Goal: Entertainment & Leisure: Consume media (video, audio)

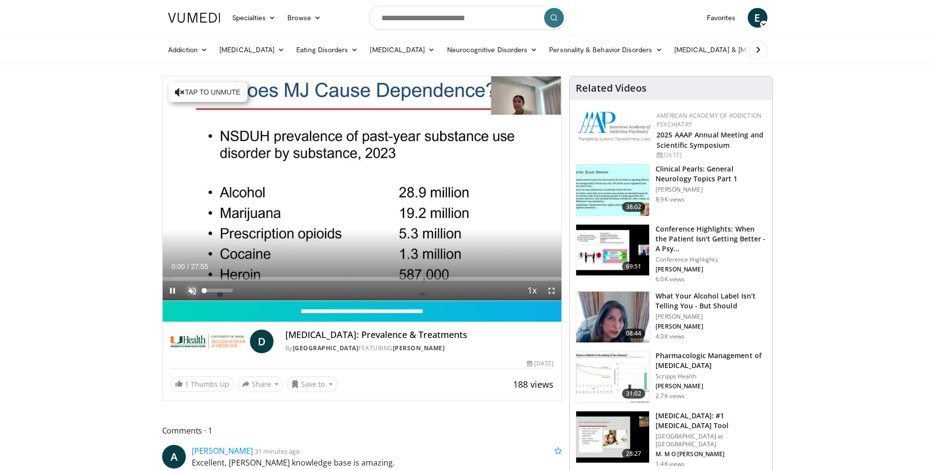
click at [189, 290] on span "Video Player" at bounding box center [192, 291] width 20 height 20
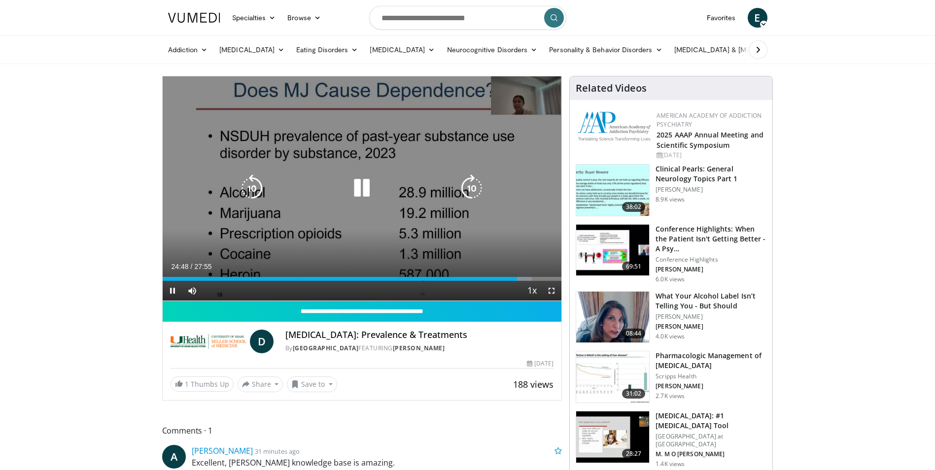
click at [368, 189] on icon "Video Player" at bounding box center [362, 188] width 28 height 28
